Goal: Information Seeking & Learning: Learn about a topic

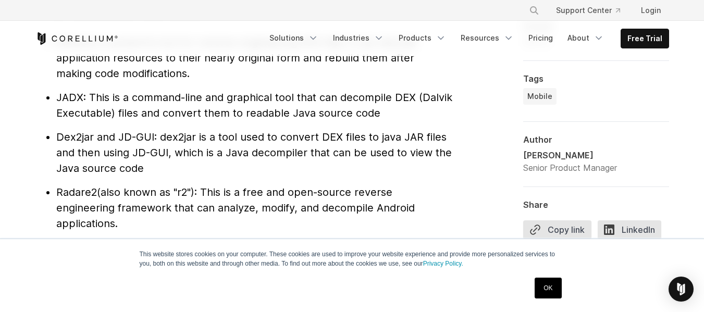
scroll to position [1199, 0]
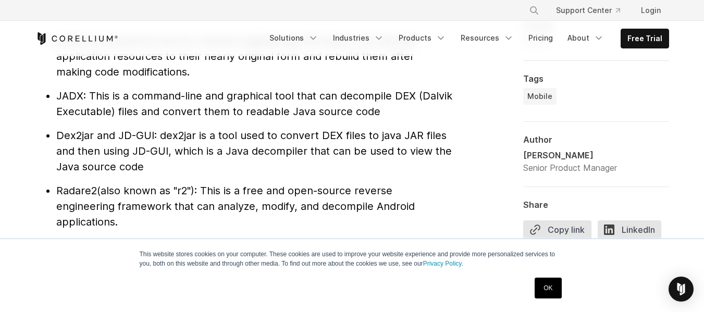
click at [543, 281] on link "OK" at bounding box center [548, 288] width 27 height 21
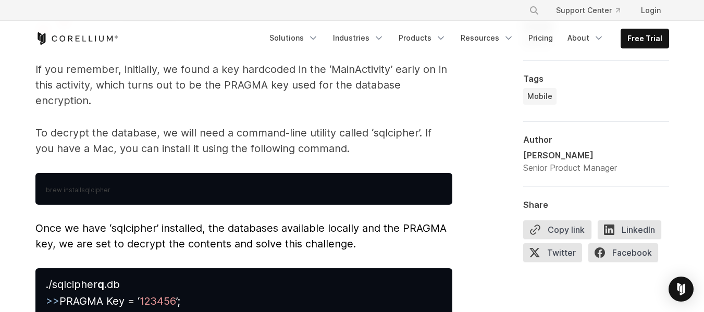
scroll to position [4716, 0]
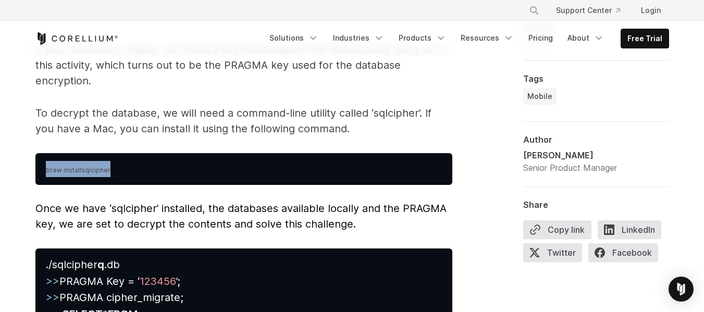
drag, startPoint x: 129, startPoint y: 156, endPoint x: 35, endPoint y: 140, distance: 95.3
click at [84, 166] on span "sqlcipher" at bounding box center [95, 170] width 29 height 8
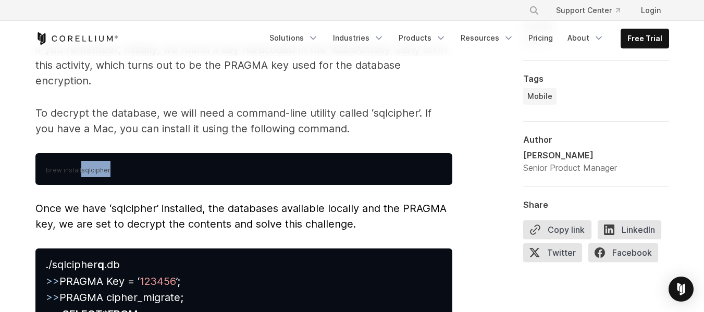
click at [84, 166] on span "sqlcipher" at bounding box center [95, 170] width 29 height 8
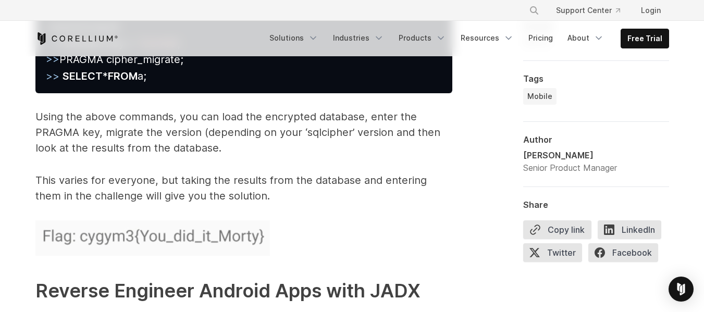
scroll to position [5029, 0]
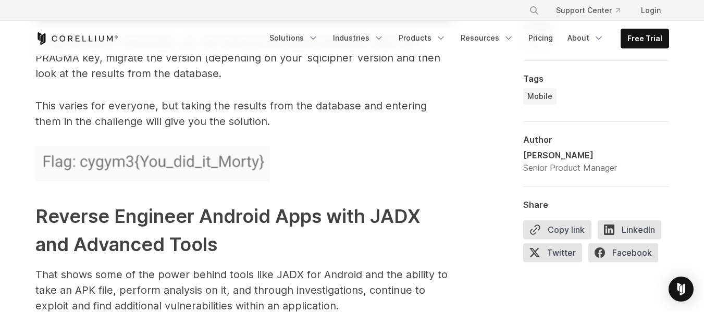
click at [130, 146] on img at bounding box center [152, 163] width 235 height 35
drag, startPoint x: 303, startPoint y: 143, endPoint x: 20, endPoint y: 142, distance: 283.0
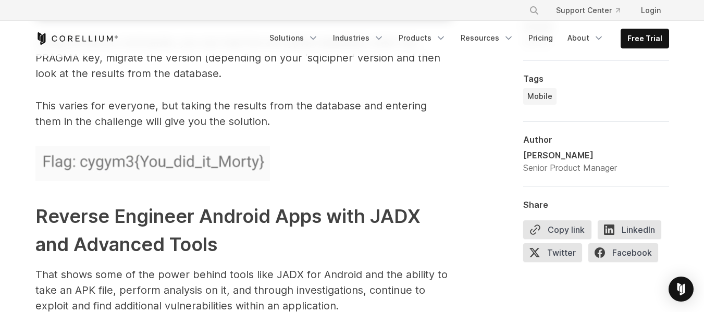
click at [58, 205] on strong "Reverse Engineer Android Apps with JADX and Advanced Tools" at bounding box center [227, 230] width 385 height 51
drag, startPoint x: 284, startPoint y: 150, endPoint x: 0, endPoint y: 118, distance: 285.3
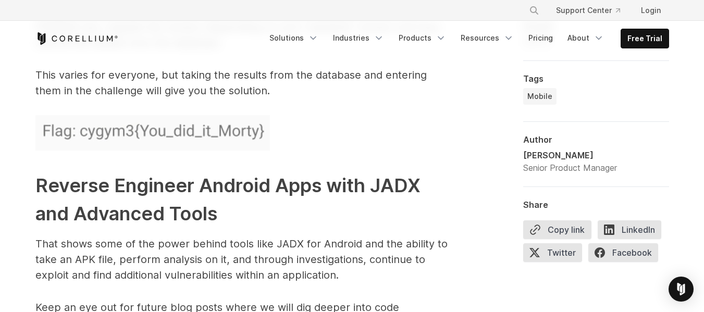
scroll to position [5081, 0]
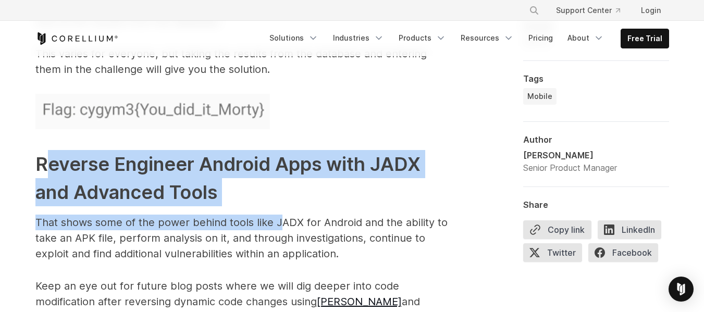
drag, startPoint x: 43, startPoint y: 147, endPoint x: 278, endPoint y: 204, distance: 241.3
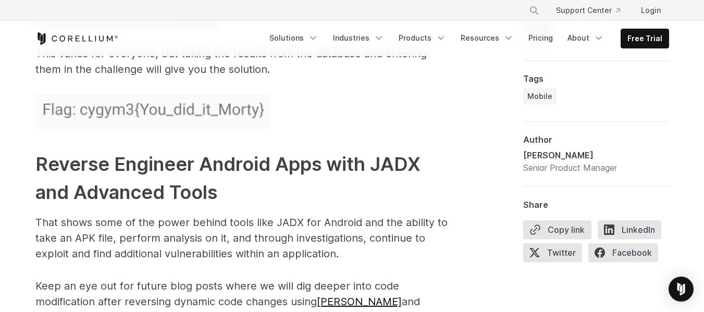
click at [48, 163] on h2 "Reverse Engineer Android Apps with JADX and Advanced Tools" at bounding box center [243, 178] width 417 height 56
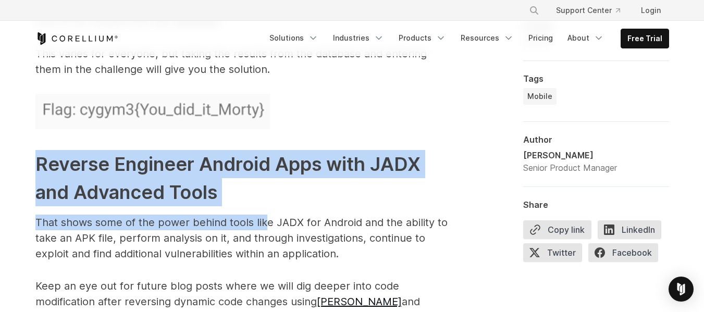
drag, startPoint x: 27, startPoint y: 142, endPoint x: 267, endPoint y: 194, distance: 246.4
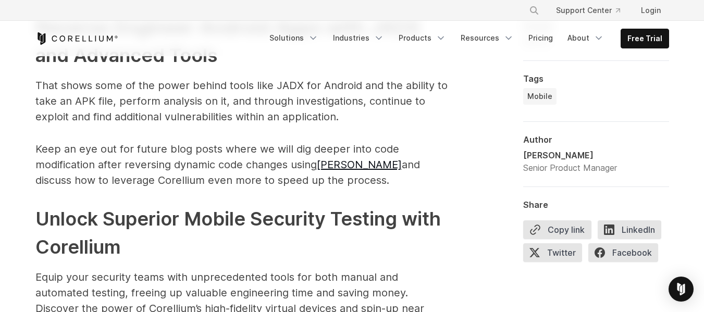
scroll to position [5237, 0]
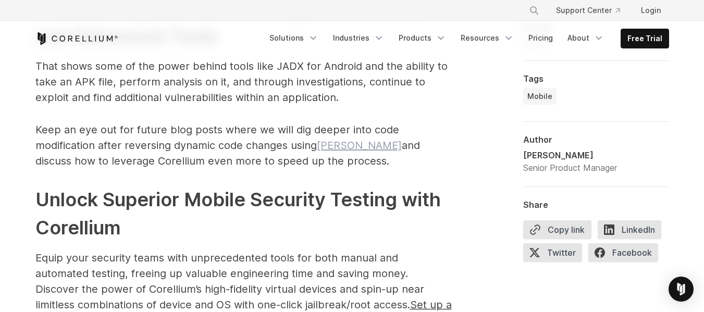
click at [331, 139] on link "[PERSON_NAME]" at bounding box center [359, 145] width 85 height 13
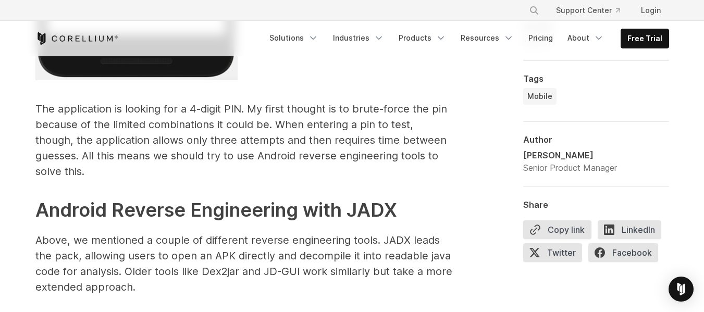
scroll to position [2527, 0]
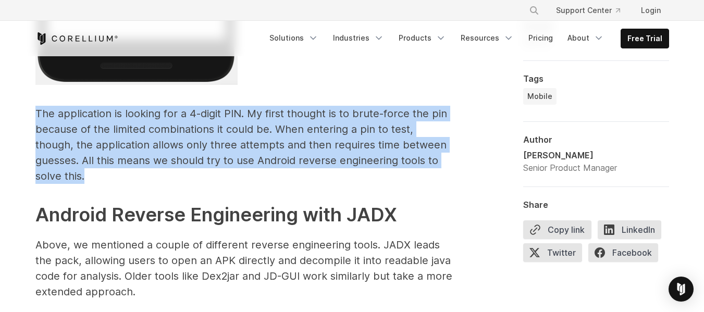
drag, startPoint x: 60, startPoint y: 112, endPoint x: 445, endPoint y: 164, distance: 388.7
click at [446, 163] on p "The application is looking for a 4-digit PIN. My first thought is to brute-forc…" at bounding box center [243, 145] width 417 height 78
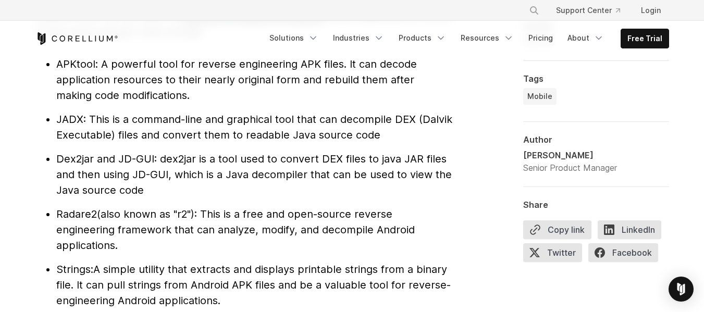
scroll to position [1172, 0]
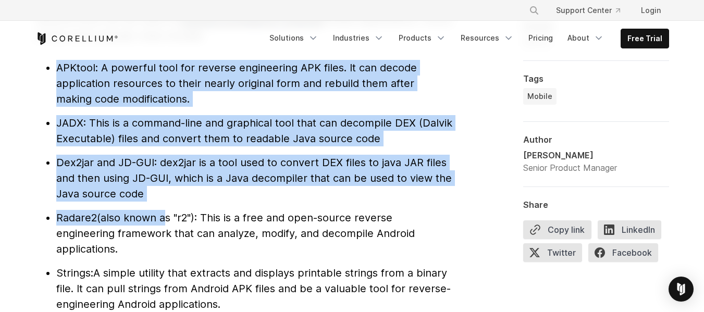
drag, startPoint x: 59, startPoint y: 64, endPoint x: 162, endPoint y: 206, distance: 175.2
click at [162, 206] on ul "APKtool : A powerful tool for reverse engineering APK files. It can decode appl…" at bounding box center [243, 186] width 417 height 252
click at [161, 190] on li "Dex2jar and JD-GUI : dex2jar is a tool used to convert DEX files to java JAR fi…" at bounding box center [254, 178] width 396 height 47
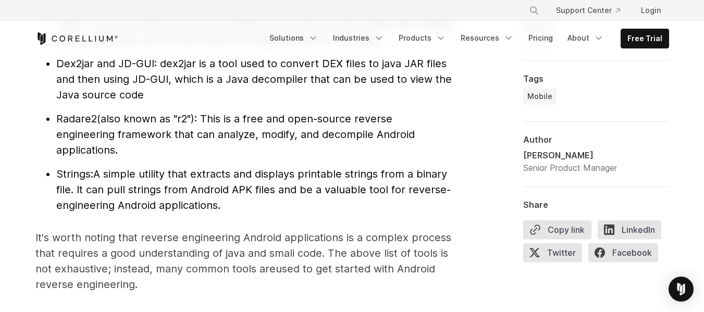
scroll to position [1276, 0]
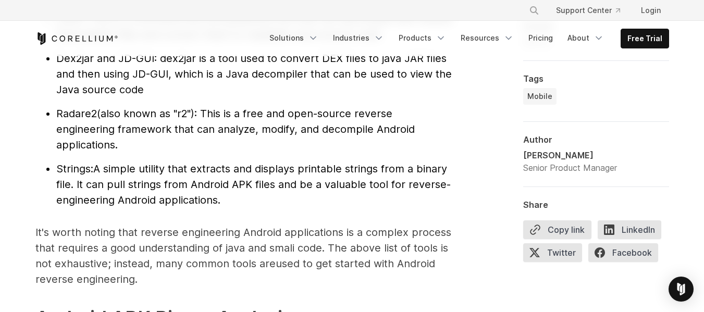
scroll to position [1224, 0]
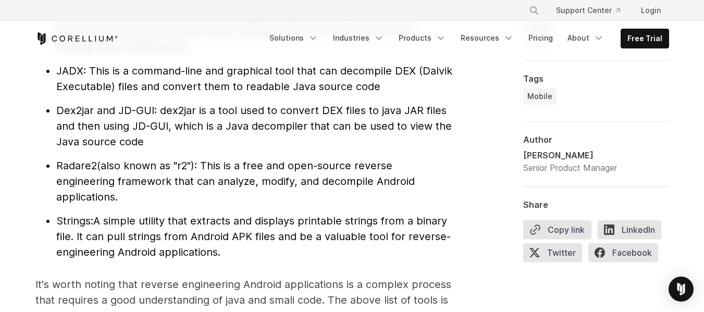
click at [90, 212] on ul "APKtool : A powerful tool for reverse engineering APK files. It can decode appl…" at bounding box center [243, 134] width 417 height 252
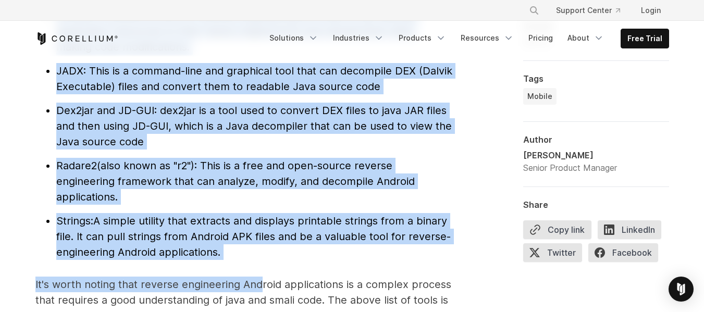
drag, startPoint x: 259, startPoint y: 266, endPoint x: 26, endPoint y: 38, distance: 325.5
click at [93, 110] on span "Dex2jar and JD-GUI" at bounding box center [105, 110] width 98 height 13
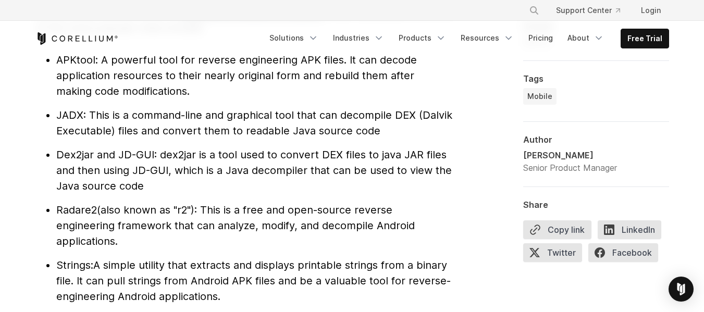
scroll to position [1160, 0]
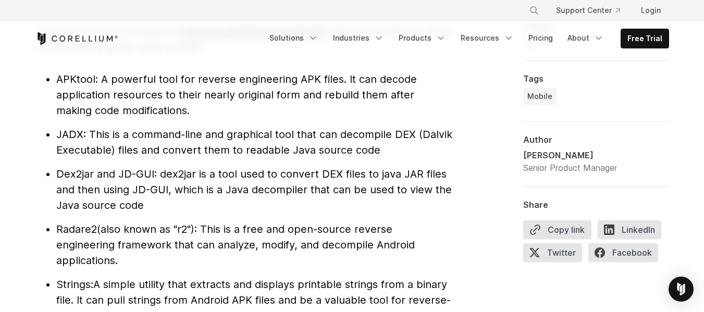
click at [164, 168] on span ": dex2jar is a tool used to convert DEX files to java JAR files and then using …" at bounding box center [254, 190] width 396 height 44
